Goal: Use online tool/utility: Utilize a website feature to perform a specific function

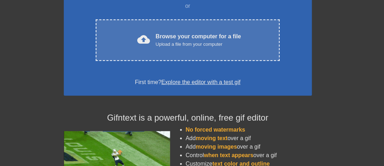
scroll to position [142, 0]
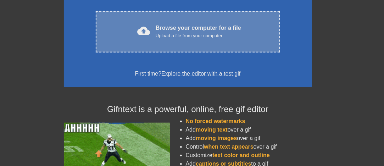
click at [186, 39] on div "Upload a file from your computer" at bounding box center [198, 35] width 85 height 7
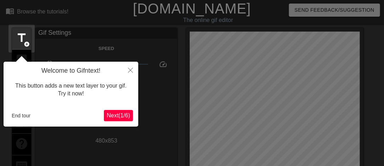
scroll to position [17, 0]
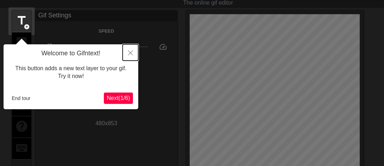
click at [131, 55] on icon "Close" at bounding box center [130, 52] width 5 height 5
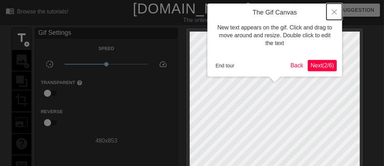
click at [332, 13] on icon "Close" at bounding box center [334, 12] width 5 height 5
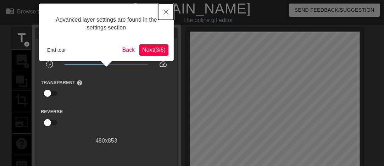
click at [164, 13] on icon "Close" at bounding box center [165, 12] width 5 height 5
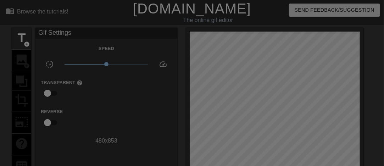
scroll to position [6, 0]
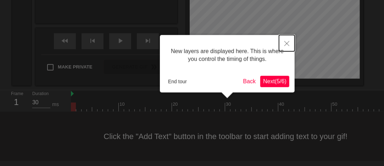
click at [287, 43] on icon "Close" at bounding box center [286, 43] width 5 height 5
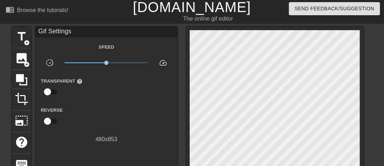
scroll to position [0, 0]
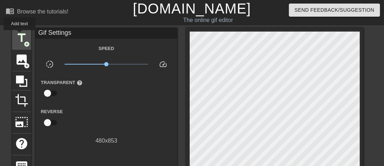
click at [19, 35] on span "title" at bounding box center [21, 37] width 13 height 13
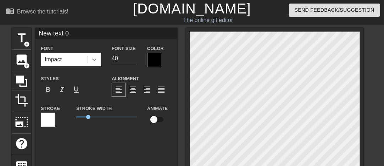
click at [96, 60] on icon at bounding box center [94, 59] width 7 height 7
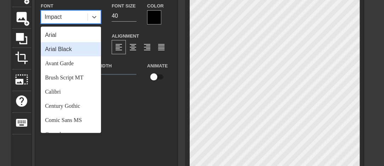
click at [64, 53] on div "Arial Black" at bounding box center [71, 49] width 60 height 14
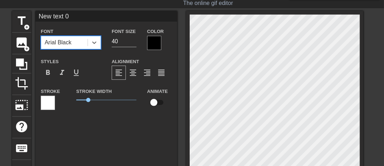
scroll to position [7, 0]
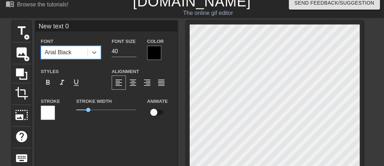
click at [152, 51] on div at bounding box center [154, 53] width 14 height 14
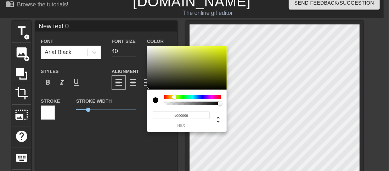
click at [174, 98] on div at bounding box center [192, 97] width 57 height 4
type input "#ECFF00"
drag, startPoint x: 223, startPoint y: 55, endPoint x: 265, endPoint y: 33, distance: 47.5
click at [264, 33] on div "#ECFF00 hex" at bounding box center [194, 85] width 389 height 171
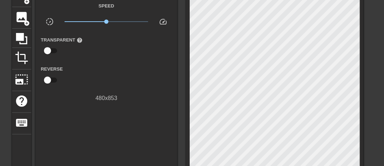
scroll to position [0, 0]
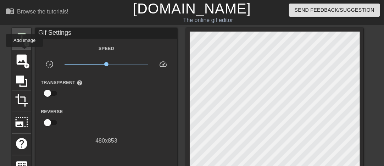
click at [22, 47] on div "title add_circle" at bounding box center [21, 39] width 19 height 22
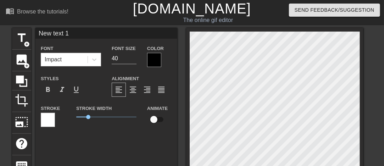
click at [158, 56] on div at bounding box center [154, 60] width 14 height 14
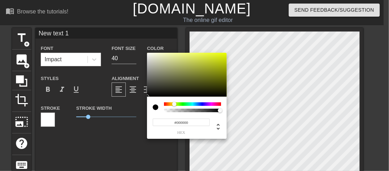
click at [174, 104] on div at bounding box center [192, 104] width 57 height 4
drag, startPoint x: 217, startPoint y: 61, endPoint x: 247, endPoint y: 45, distance: 34.2
click at [246, 46] on div "#EDFF00 hex" at bounding box center [194, 85] width 389 height 171
click at [180, 82] on div at bounding box center [187, 75] width 80 height 44
drag, startPoint x: 198, startPoint y: 69, endPoint x: 263, endPoint y: 36, distance: 72.6
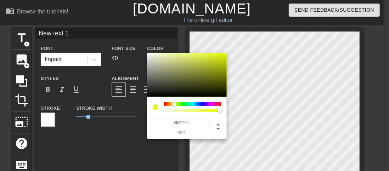
click at [263, 37] on div "#E8FF00 hex" at bounding box center [194, 85] width 389 height 171
click at [156, 54] on div at bounding box center [187, 75] width 80 height 44
type input "#E4FF00"
drag, startPoint x: 208, startPoint y: 59, endPoint x: 195, endPoint y: 44, distance: 20.1
click at [256, 45] on div "#E4FF00 hex" at bounding box center [194, 85] width 389 height 171
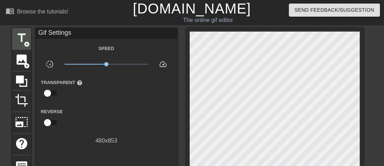
click at [26, 38] on span "title" at bounding box center [21, 37] width 13 height 13
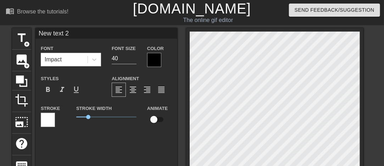
click at [152, 63] on div at bounding box center [154, 60] width 14 height 14
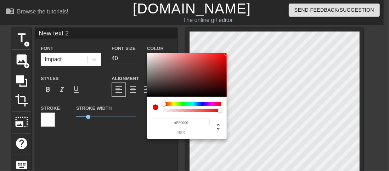
drag, startPoint x: 208, startPoint y: 67, endPoint x: 261, endPoint y: 39, distance: 59.9
click at [261, 40] on div "#FF0000 hex" at bounding box center [194, 85] width 389 height 171
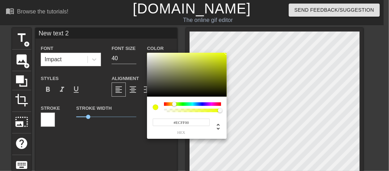
click at [174, 104] on div at bounding box center [192, 104] width 57 height 4
click at [229, 53] on div "#E8FB00 hex" at bounding box center [194, 85] width 389 height 171
click at [226, 53] on div at bounding box center [226, 53] width 4 height 4
type input "#EAFD00"
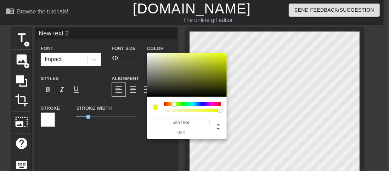
click at [227, 53] on div at bounding box center [226, 53] width 4 height 4
click at [227, 53] on div "#EAFD00 hex" at bounding box center [194, 85] width 389 height 171
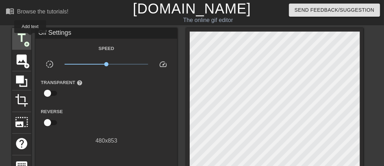
click at [30, 38] on div "title add_circle" at bounding box center [21, 39] width 19 height 22
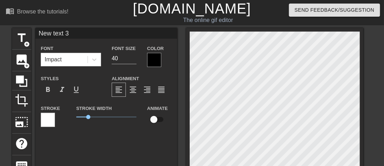
click at [157, 60] on div at bounding box center [154, 60] width 14 height 14
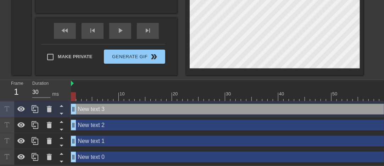
scroll to position [270, 0]
click at [51, 108] on icon at bounding box center [49, 109] width 9 height 9
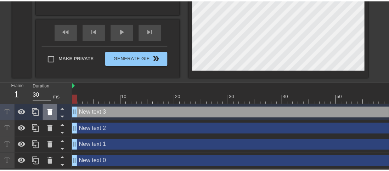
scroll to position [264, 0]
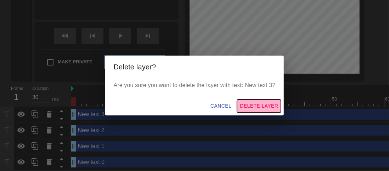
click at [257, 105] on span "Delete Layer" at bounding box center [259, 106] width 38 height 9
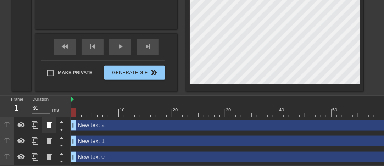
click at [49, 123] on icon at bounding box center [49, 125] width 5 height 6
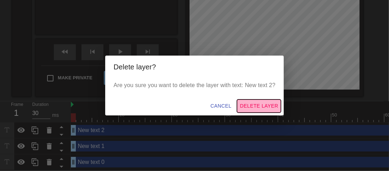
click at [269, 104] on span "Delete Layer" at bounding box center [259, 106] width 38 height 9
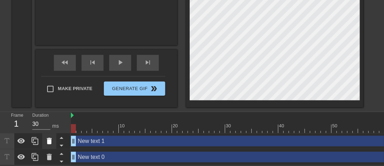
click at [51, 138] on icon at bounding box center [49, 141] width 5 height 6
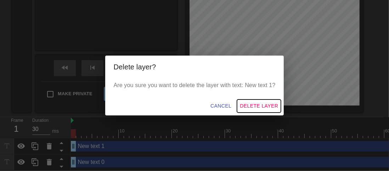
click at [258, 105] on span "Delete Layer" at bounding box center [259, 106] width 38 height 9
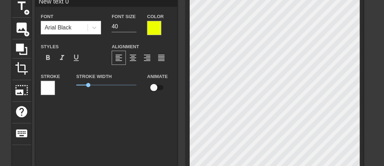
scroll to position [9, 0]
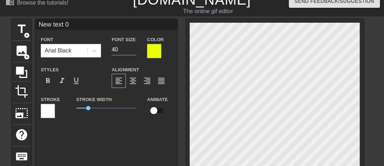
click at [51, 114] on div at bounding box center [48, 111] width 14 height 14
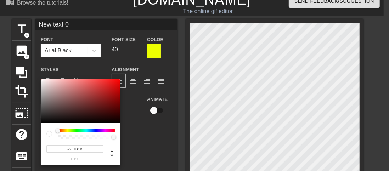
type input "#000000"
drag, startPoint x: 71, startPoint y: 116, endPoint x: -2, endPoint y: 141, distance: 77.4
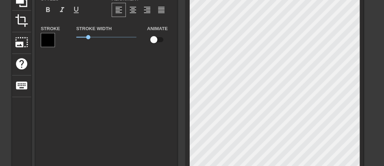
scroll to position [1, 1]
type input "O"
type textarea "O"
type input "OS"
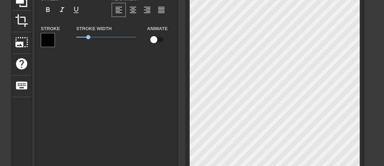
type textarea "OS"
type input "OSP"
type textarea "OSP"
type input "OSPU"
type textarea "OSPU"
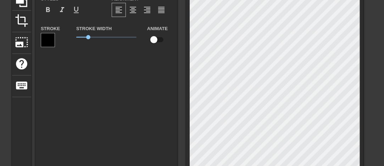
type input "OSPUZ"
type textarea "OSPUZ"
type input "OSPUZE"
type textarea "OSPUZE"
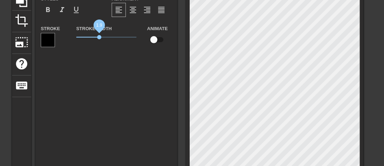
drag, startPoint x: 90, startPoint y: 38, endPoint x: 99, endPoint y: 38, distance: 9.6
click at [99, 38] on span "1.9" at bounding box center [99, 37] width 4 height 4
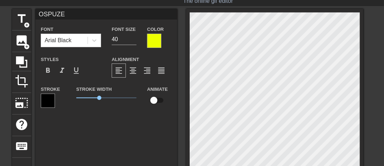
scroll to position [9, 0]
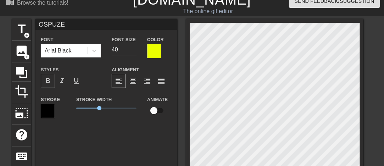
click at [49, 77] on span "format_bold" at bounding box center [48, 81] width 9 height 9
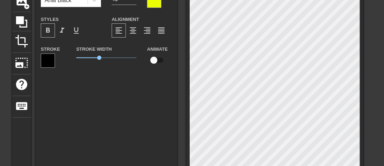
scroll to position [44, 0]
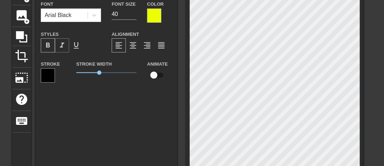
click at [62, 45] on span "format_italic" at bounding box center [62, 45] width 9 height 9
click at [60, 45] on span "format_italic" at bounding box center [62, 45] width 9 height 9
click at [46, 45] on span "format_bold" at bounding box center [48, 45] width 9 height 9
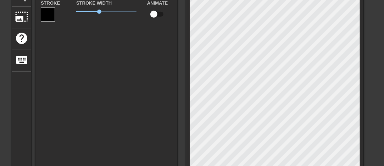
scroll to position [0, 0]
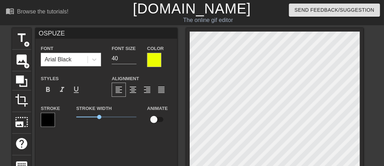
click at [153, 52] on label "Color" at bounding box center [155, 48] width 17 height 7
click at [158, 58] on div at bounding box center [154, 60] width 14 height 14
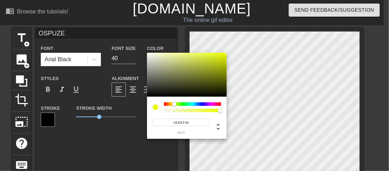
drag, startPoint x: 235, startPoint y: 45, endPoint x: 269, endPoint y: 20, distance: 41.8
click at [269, 20] on div "#EBFF00 hex" at bounding box center [194, 85] width 389 height 171
type input "#FFF600"
click at [173, 106] on div at bounding box center [175, 104] width 4 height 4
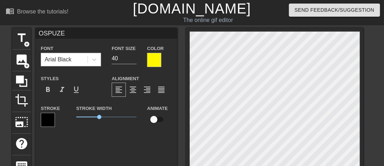
click at [74, 59] on div "Arial Black" at bounding box center [64, 59] width 46 height 13
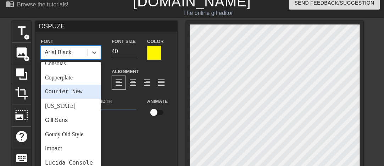
scroll to position [142, 0]
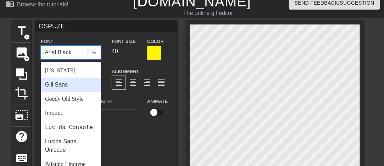
click at [71, 90] on div "Gill Sans" at bounding box center [71, 85] width 60 height 14
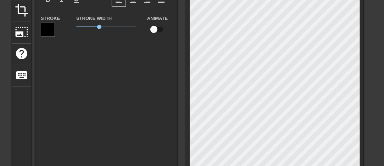
scroll to position [7, 0]
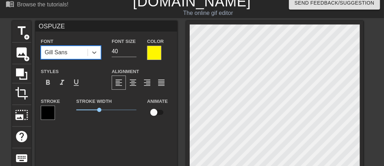
click at [74, 55] on div "Gill Sans" at bounding box center [64, 52] width 46 height 13
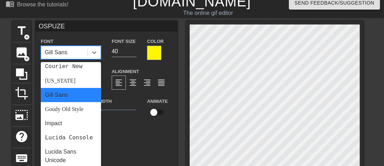
scroll to position [142, 0]
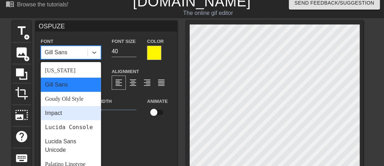
click at [69, 116] on div "Impact" at bounding box center [71, 113] width 60 height 14
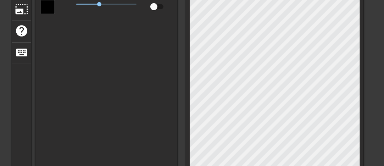
scroll to position [0, 0]
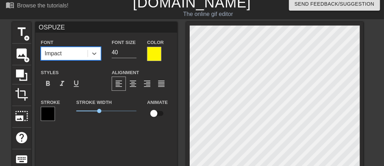
click at [78, 60] on div "option Impact, selected. 0 results available. Select is focused ,type to refine…" at bounding box center [71, 53] width 60 height 13
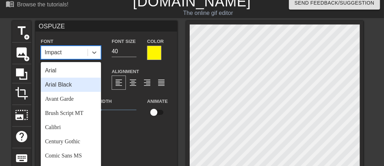
click at [76, 84] on div "Arial Black" at bounding box center [71, 85] width 60 height 14
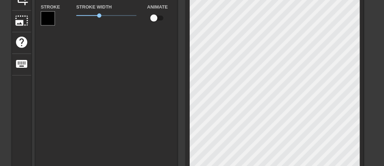
scroll to position [184, 0]
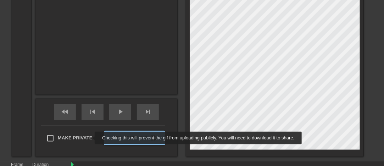
click at [86, 138] on span "Make Private" at bounding box center [75, 137] width 35 height 7
click at [58, 138] on input "Make Private" at bounding box center [50, 138] width 15 height 15
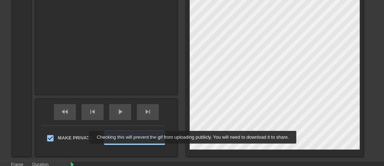
click at [85, 137] on span "Make Private" at bounding box center [75, 137] width 35 height 7
click at [58, 137] on input "Make Private" at bounding box center [50, 138] width 15 height 15
checkbox input "false"
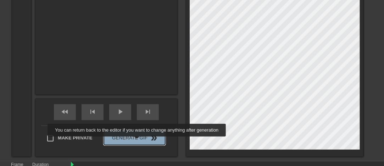
click at [137, 141] on button "Generate Gif double_arrow" at bounding box center [134, 138] width 61 height 14
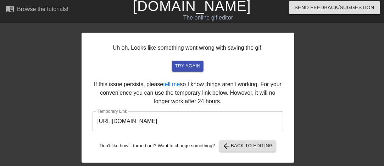
scroll to position [2, 0]
